Goal: Information Seeking & Learning: Check status

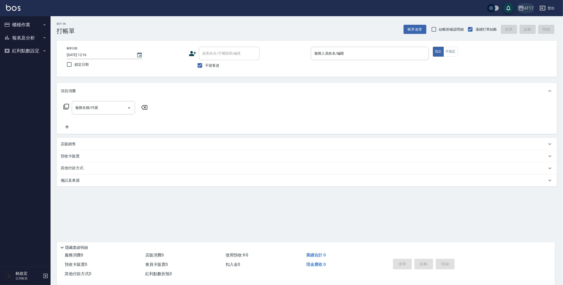
click at [525, 9] on div "AT17" at bounding box center [528, 8] width 9 height 6
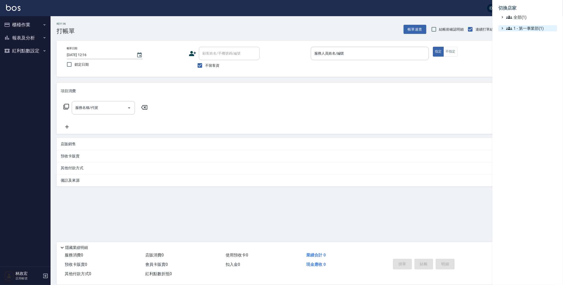
click at [517, 27] on span "1 - 第一事業部(1)" at bounding box center [530, 28] width 49 height 6
drag, startPoint x: 413, startPoint y: 11, endPoint x: 443, endPoint y: 8, distance: 29.7
click at [443, 8] on div at bounding box center [281, 142] width 563 height 285
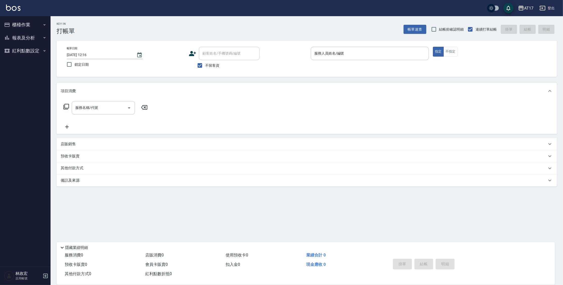
click at [540, 9] on icon "button" at bounding box center [543, 8] width 6 height 6
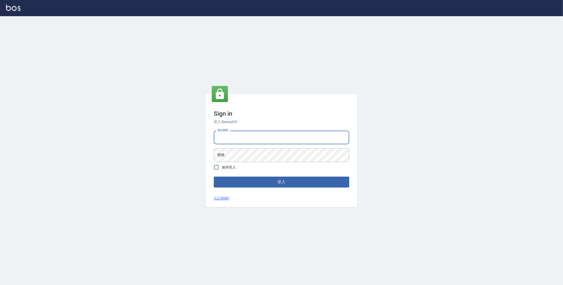
click at [251, 141] on input "電話號碼" at bounding box center [281, 138] width 135 height 14
type input "0963199014"
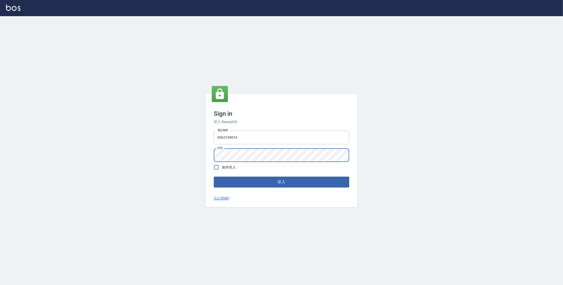
click at [214, 177] on button "登入" at bounding box center [281, 182] width 135 height 11
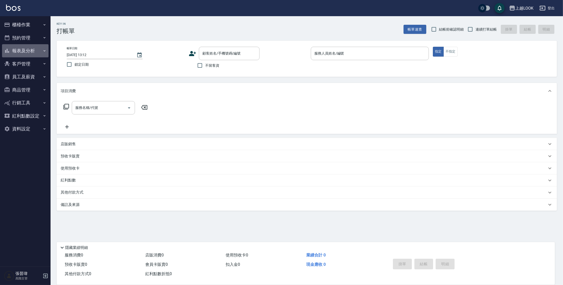
click at [22, 54] on button "報表及分析" at bounding box center [25, 50] width 47 height 13
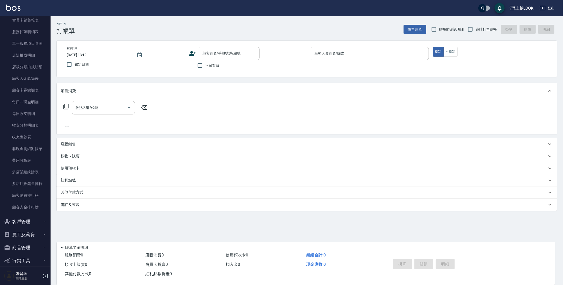
scroll to position [337, 0]
click at [20, 164] on link "費用分析表" at bounding box center [25, 161] width 47 height 12
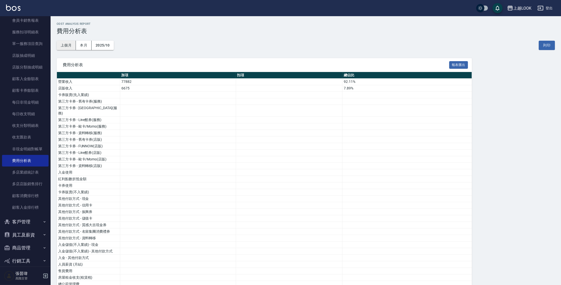
click at [70, 47] on button "上個月" at bounding box center [66, 45] width 19 height 9
click at [529, 9] on div "上越LOOK" at bounding box center [522, 8] width 18 height 6
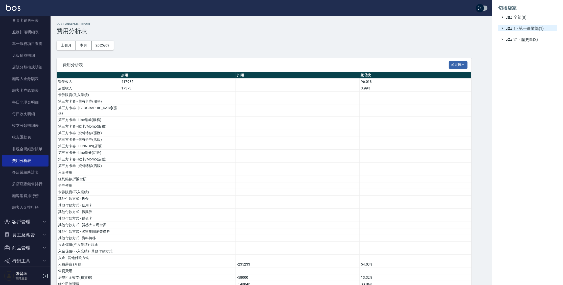
click at [528, 27] on span "1 - 第一事業部(1)" at bounding box center [530, 28] width 49 height 6
click at [529, 33] on span "1.08 - 張晉瑋(6)" at bounding box center [533, 34] width 44 height 6
click at [530, 48] on span "AT17" at bounding box center [534, 48] width 42 height 6
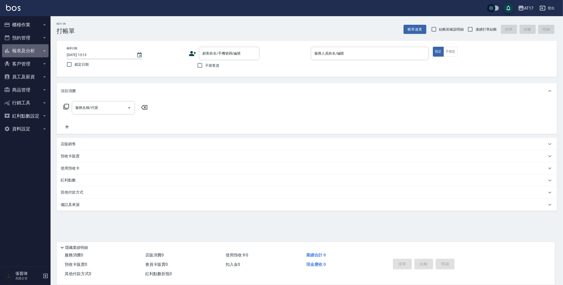
click at [25, 55] on button "報表及分析" at bounding box center [25, 50] width 47 height 13
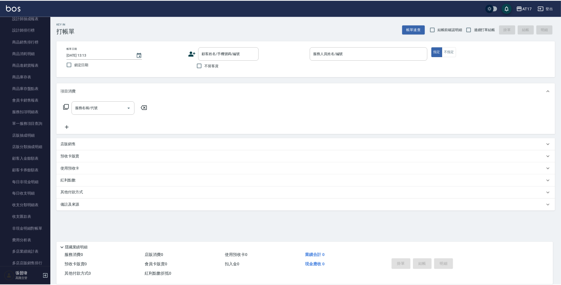
scroll to position [257, 0]
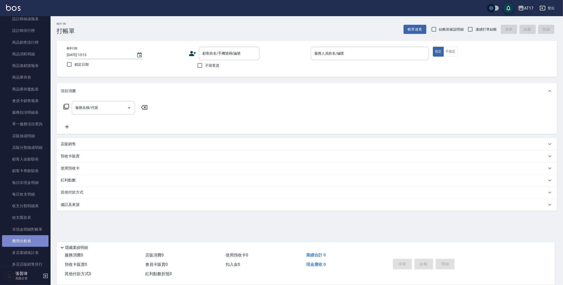
click at [34, 241] on link "費用分析表" at bounding box center [25, 241] width 47 height 12
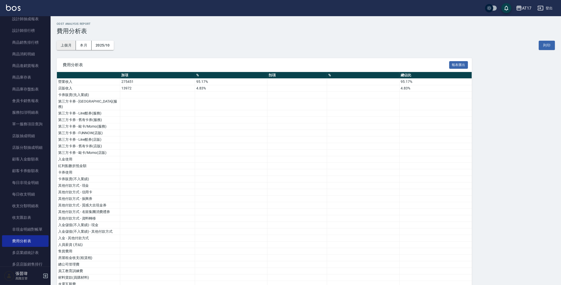
click at [65, 48] on button "上個月" at bounding box center [66, 45] width 19 height 9
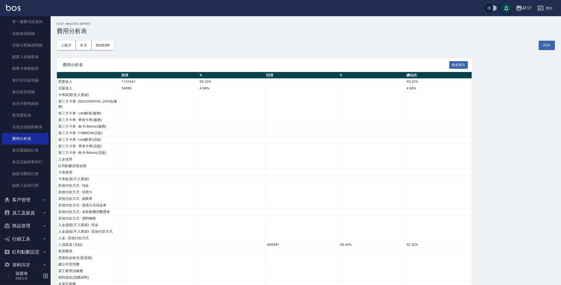
scroll to position [370, 0]
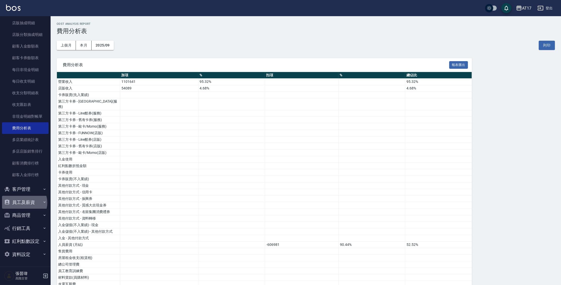
click at [23, 203] on button "員工及薪資" at bounding box center [25, 202] width 47 height 13
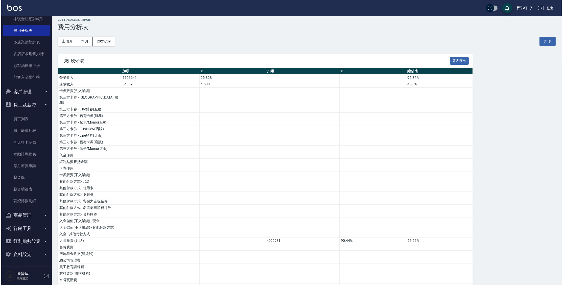
scroll to position [3, 0]
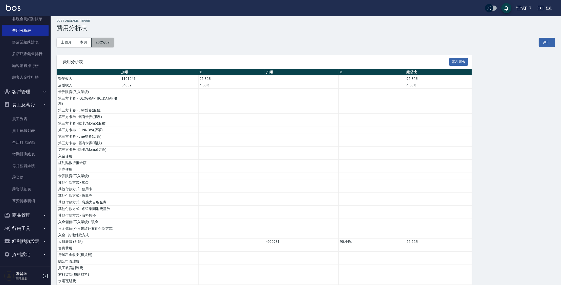
click at [112, 39] on button "2025/09" at bounding box center [103, 42] width 22 height 9
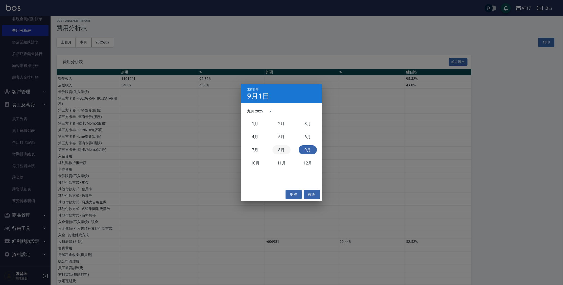
click at [285, 148] on button "8月" at bounding box center [281, 149] width 18 height 9
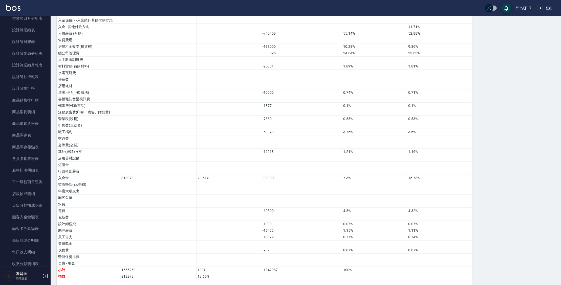
scroll to position [198, 0]
click at [33, 39] on link "設計師日報表" at bounding box center [25, 42] width 47 height 12
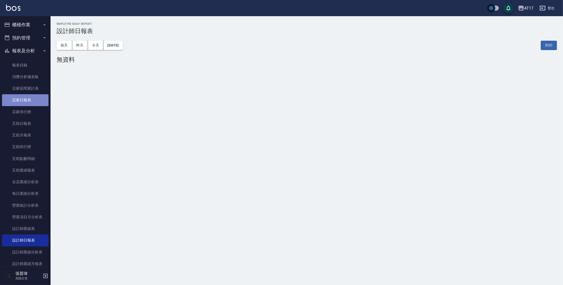
click at [34, 101] on link "店家日報表" at bounding box center [25, 100] width 47 height 12
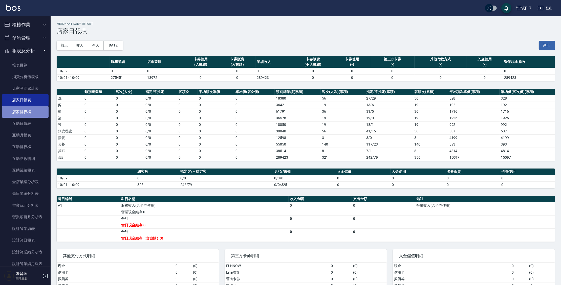
click at [34, 111] on link "店家排行榜" at bounding box center [25, 112] width 47 height 12
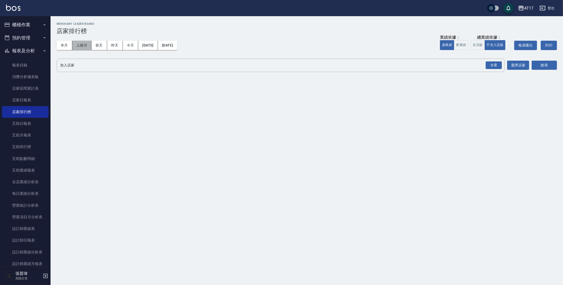
click at [79, 44] on button "上個月" at bounding box center [81, 45] width 19 height 9
click at [456, 45] on button "實業績" at bounding box center [461, 45] width 14 height 10
click at [484, 47] on button "含店販" at bounding box center [478, 45] width 14 height 10
click at [490, 45] on button "不含入店販" at bounding box center [495, 45] width 21 height 10
click at [496, 67] on div "全選" at bounding box center [494, 65] width 16 height 8
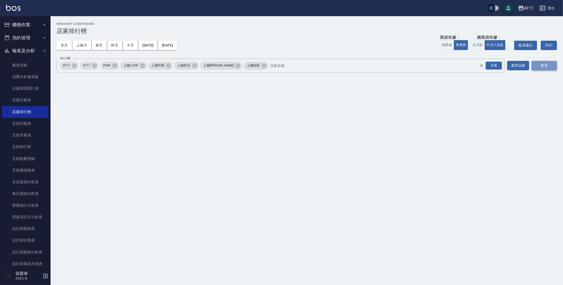
click at [550, 67] on button "搜尋" at bounding box center [544, 65] width 25 height 9
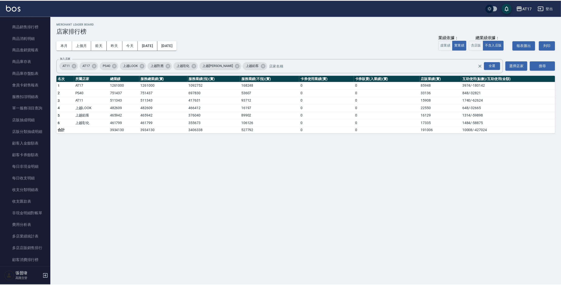
scroll to position [273, 0]
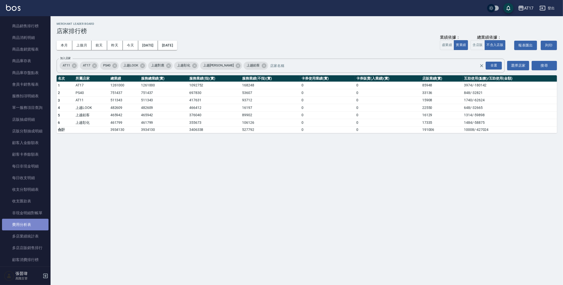
click at [34, 224] on link "費用分析表" at bounding box center [25, 225] width 47 height 12
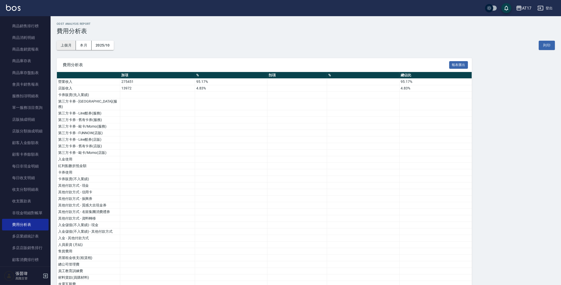
click at [71, 43] on button "上個月" at bounding box center [66, 45] width 19 height 9
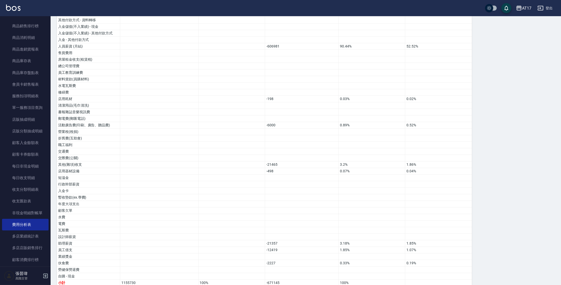
scroll to position [211, 0]
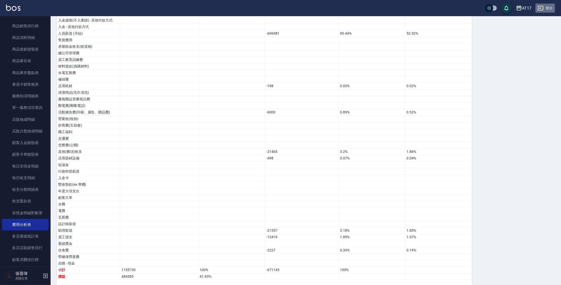
click at [541, 7] on icon "button" at bounding box center [540, 8] width 6 height 6
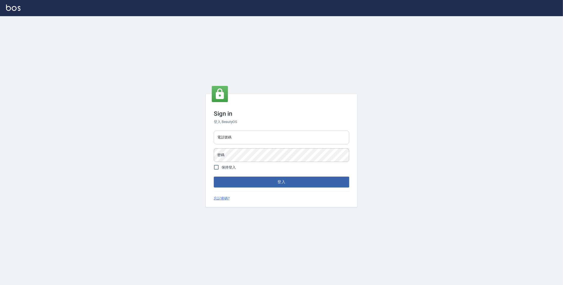
click at [230, 141] on input "電話號碼" at bounding box center [281, 138] width 135 height 14
type input "0977380821"
click at [214, 177] on button "登入" at bounding box center [281, 182] width 135 height 11
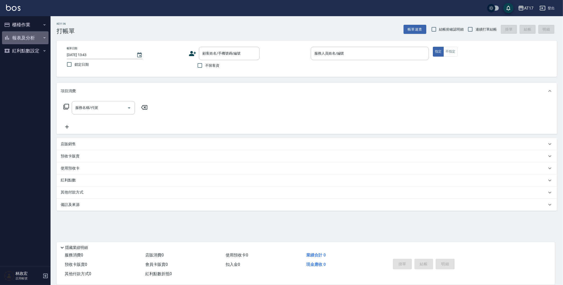
click at [24, 35] on button "報表及分析" at bounding box center [25, 37] width 47 height 13
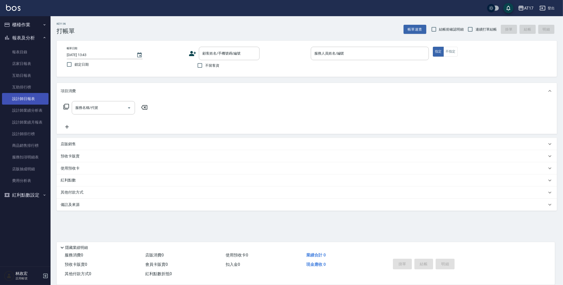
click at [20, 102] on link "設計師日報表" at bounding box center [25, 99] width 47 height 12
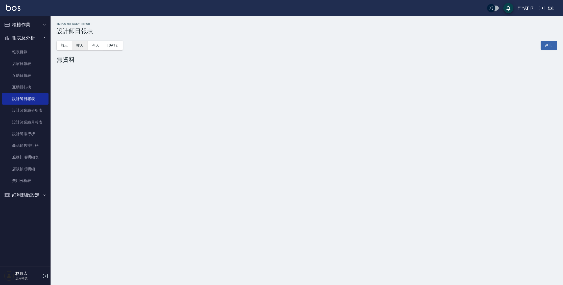
click at [73, 47] on button "昨天" at bounding box center [80, 45] width 16 height 9
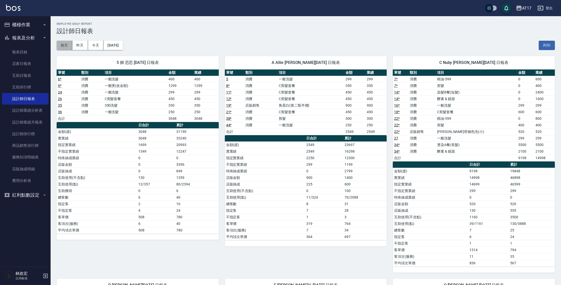
click at [71, 47] on button "前天" at bounding box center [65, 45] width 16 height 9
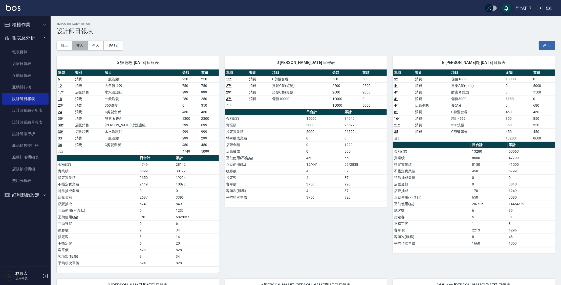
click at [86, 46] on button "昨天" at bounding box center [80, 45] width 16 height 9
